Goal: Task Accomplishment & Management: Manage account settings

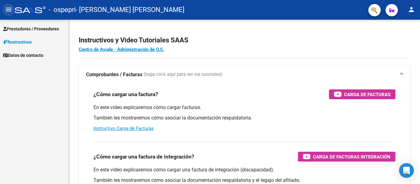
click at [7, 11] on mat-icon "menu" at bounding box center [8, 9] width 7 height 7
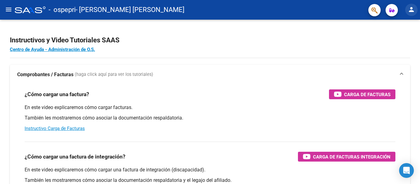
click at [409, 11] on mat-icon "person" at bounding box center [411, 9] width 7 height 7
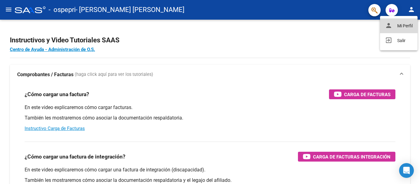
click at [402, 25] on button "person Mi Perfil" at bounding box center [399, 25] width 38 height 15
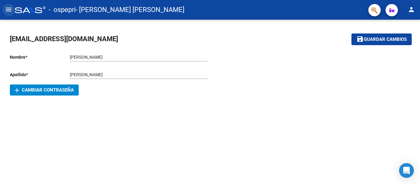
click at [9, 6] on mat-icon "menu" at bounding box center [8, 9] width 7 height 7
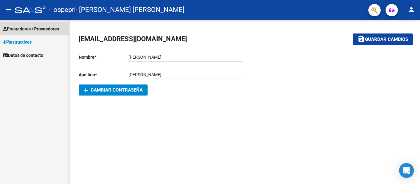
click at [28, 28] on span "Prestadores / Proveedores" at bounding box center [31, 29] width 56 height 7
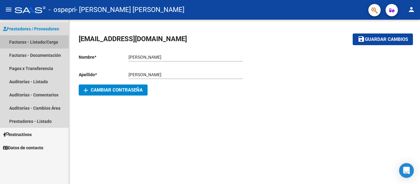
click at [34, 40] on link "Facturas - Listado/Carga" at bounding box center [34, 41] width 69 height 13
